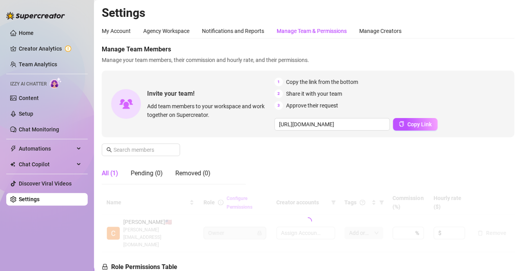
click at [301, 31] on div "Manage Team & Permissions" at bounding box center [312, 31] width 70 height 9
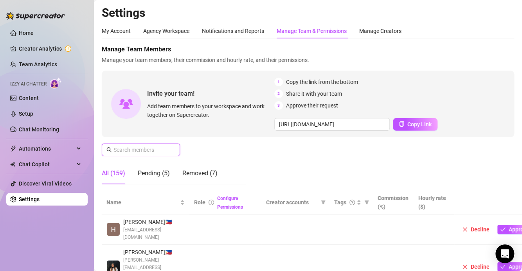
click at [155, 150] on input "text" at bounding box center [142, 149] width 56 height 9
paste input "[EMAIL_ADDRESS][DOMAIN_NAME]"
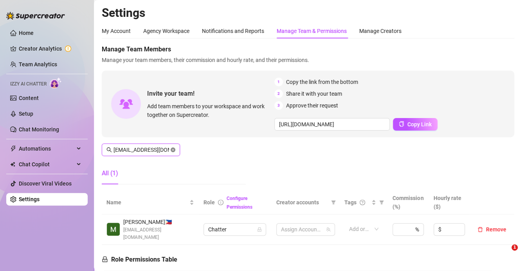
scroll to position [0, 37]
click at [318, 230] on div at bounding box center [301, 229] width 47 height 11
type input "[EMAIL_ADDRESS][DOMAIN_NAME]"
click at [314, 228] on div "1 Accounts" at bounding box center [301, 229] width 47 height 11
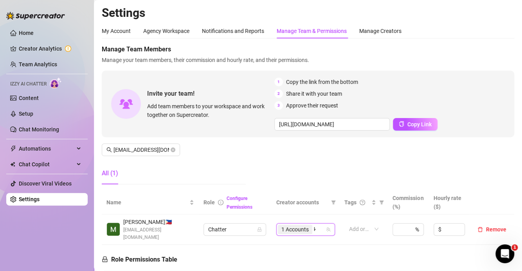
type input "kr"
click at [288, 201] on span "Select tree node" at bounding box center [289, 200] width 6 height 6
click at [393, 159] on div "Manage Team Members Manage your team members, their commission and hourly rate,…" at bounding box center [308, 118] width 413 height 146
click at [317, 230] on div "2 Accounts" at bounding box center [301, 229] width 47 height 11
type input "h"
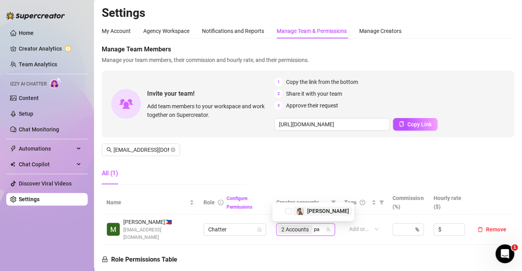
type input "p"
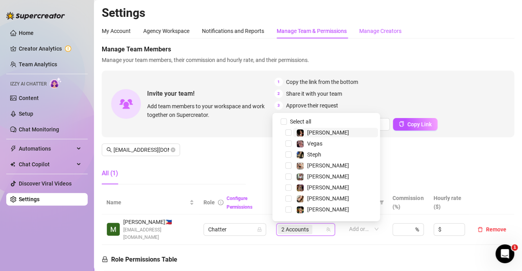
click at [388, 32] on div "Manage Creators" at bounding box center [381, 31] width 42 height 9
